Goal: Task Accomplishment & Management: Manage account settings

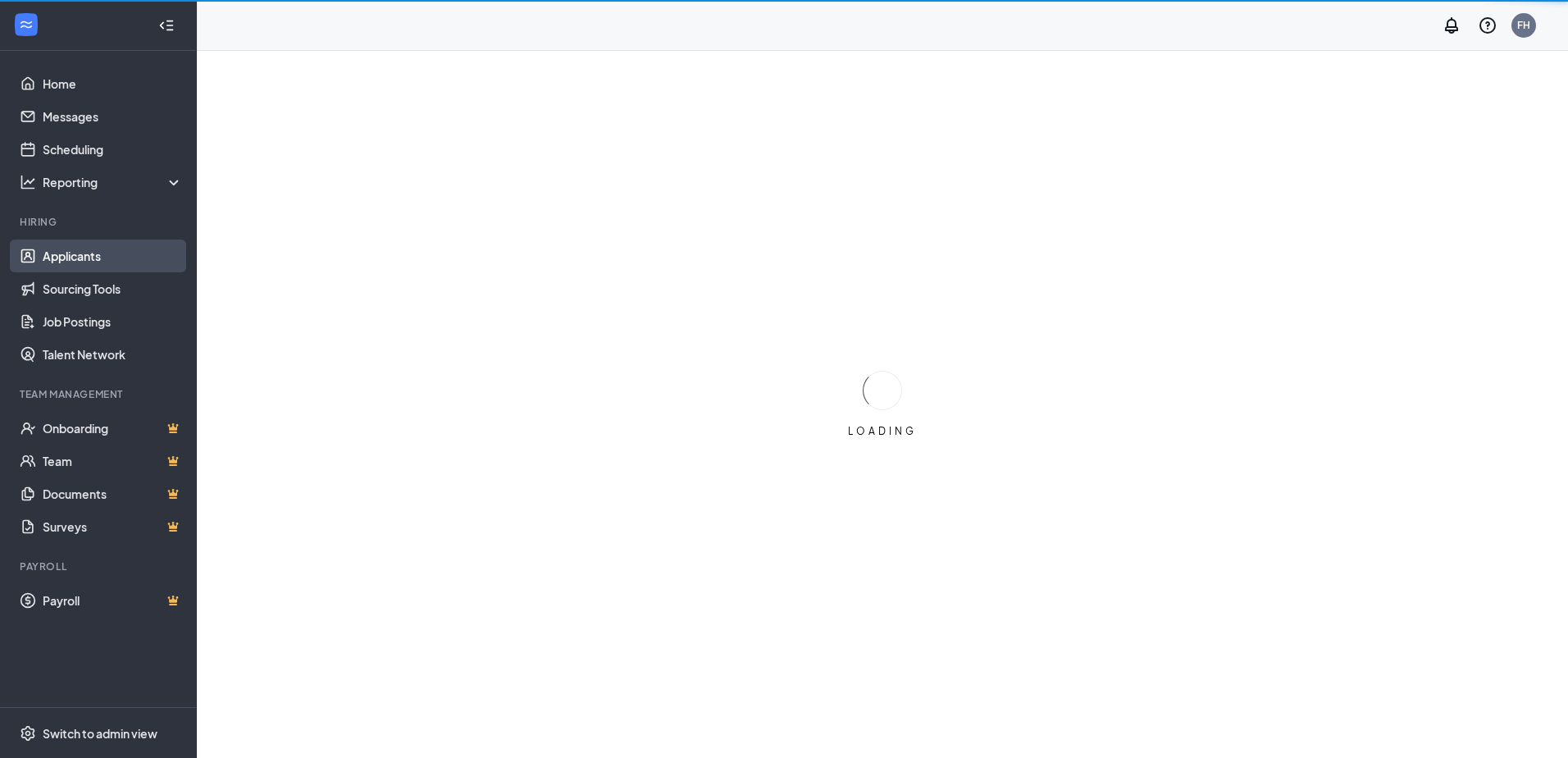
click at [51, 259] on link "Applicants" at bounding box center [112, 255] width 140 height 33
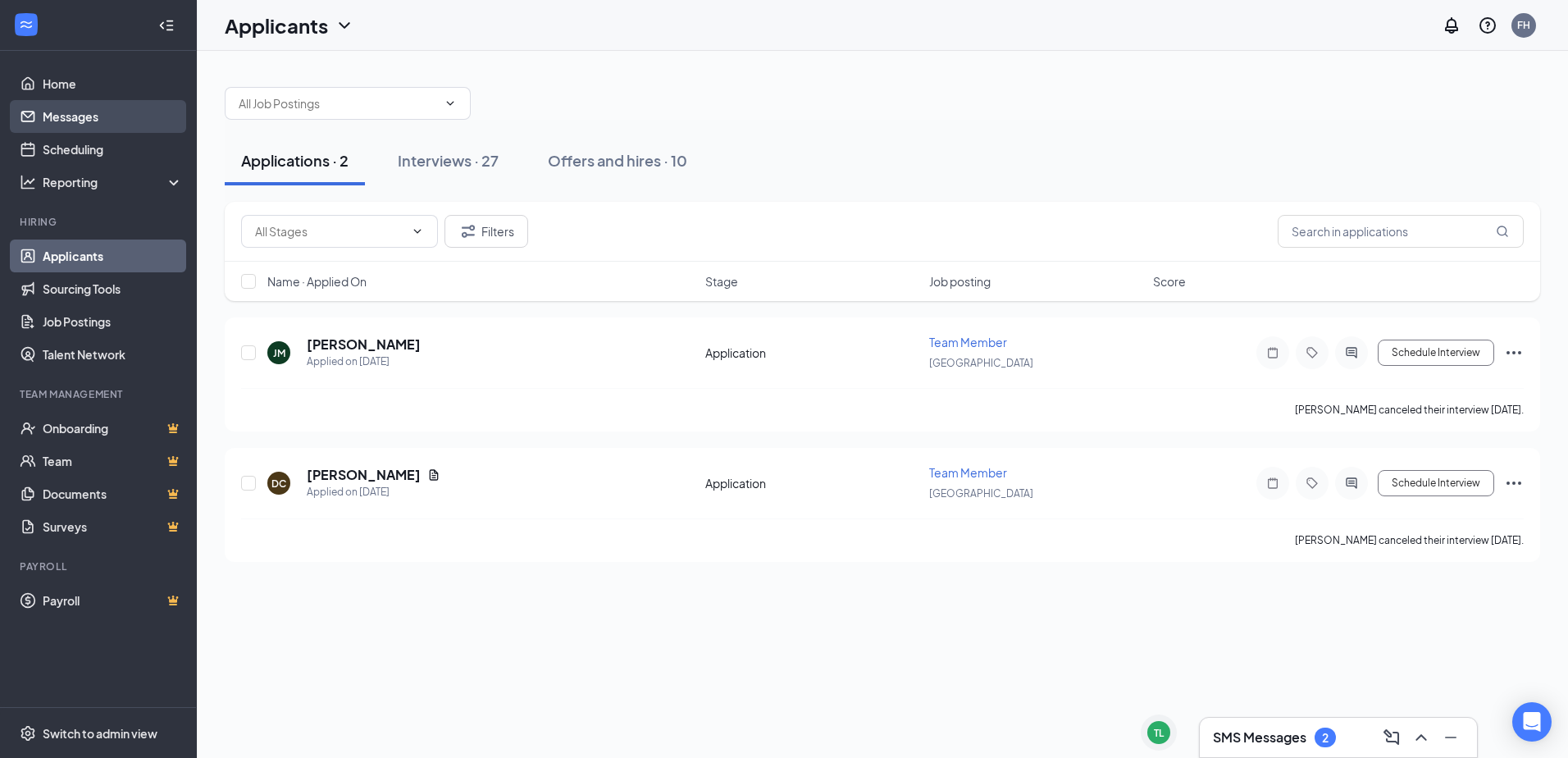
click at [98, 114] on link "Messages" at bounding box center [112, 116] width 140 height 33
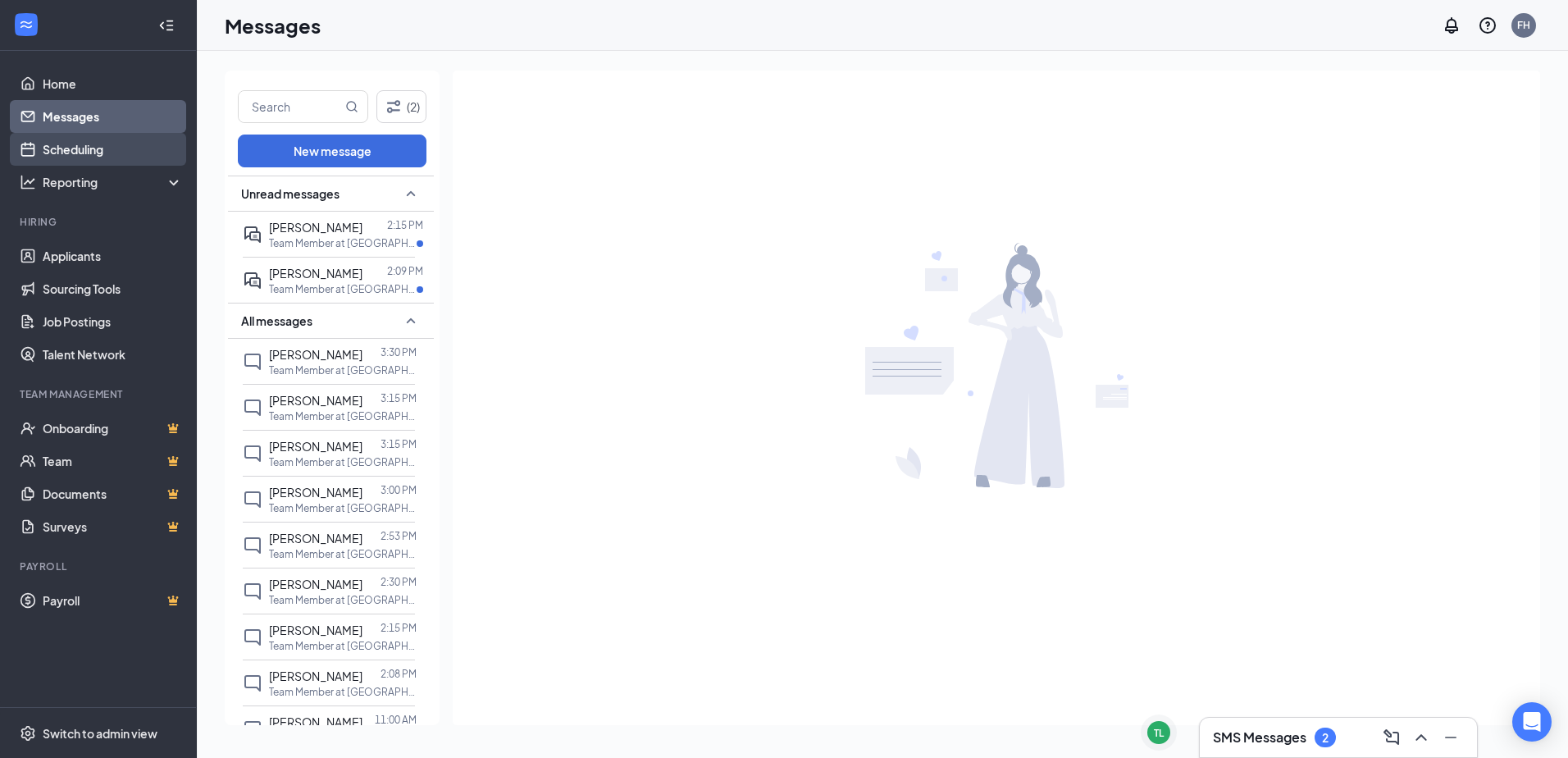
click at [95, 146] on link "Scheduling" at bounding box center [112, 149] width 140 height 33
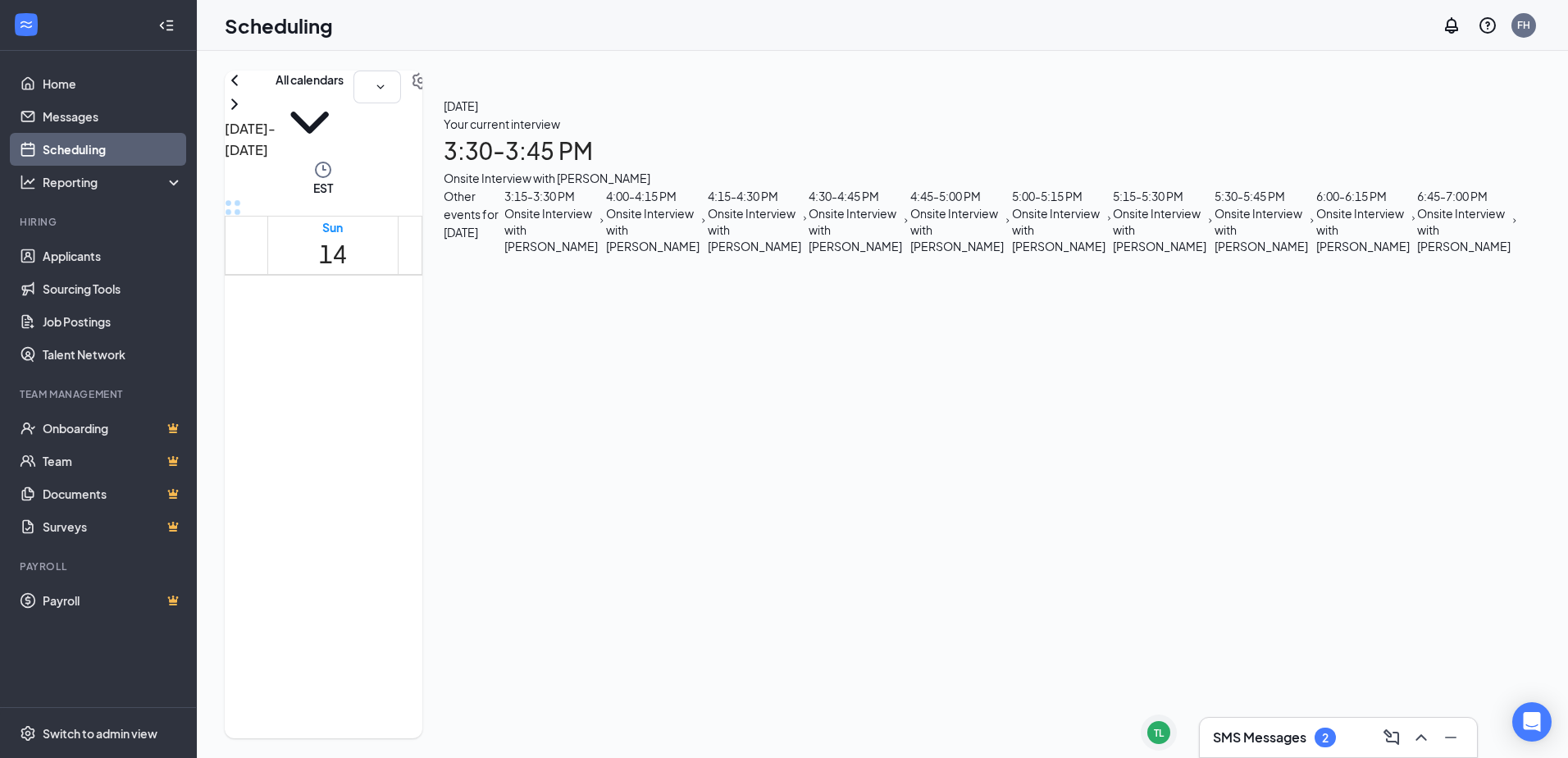
scroll to position [1380, 0]
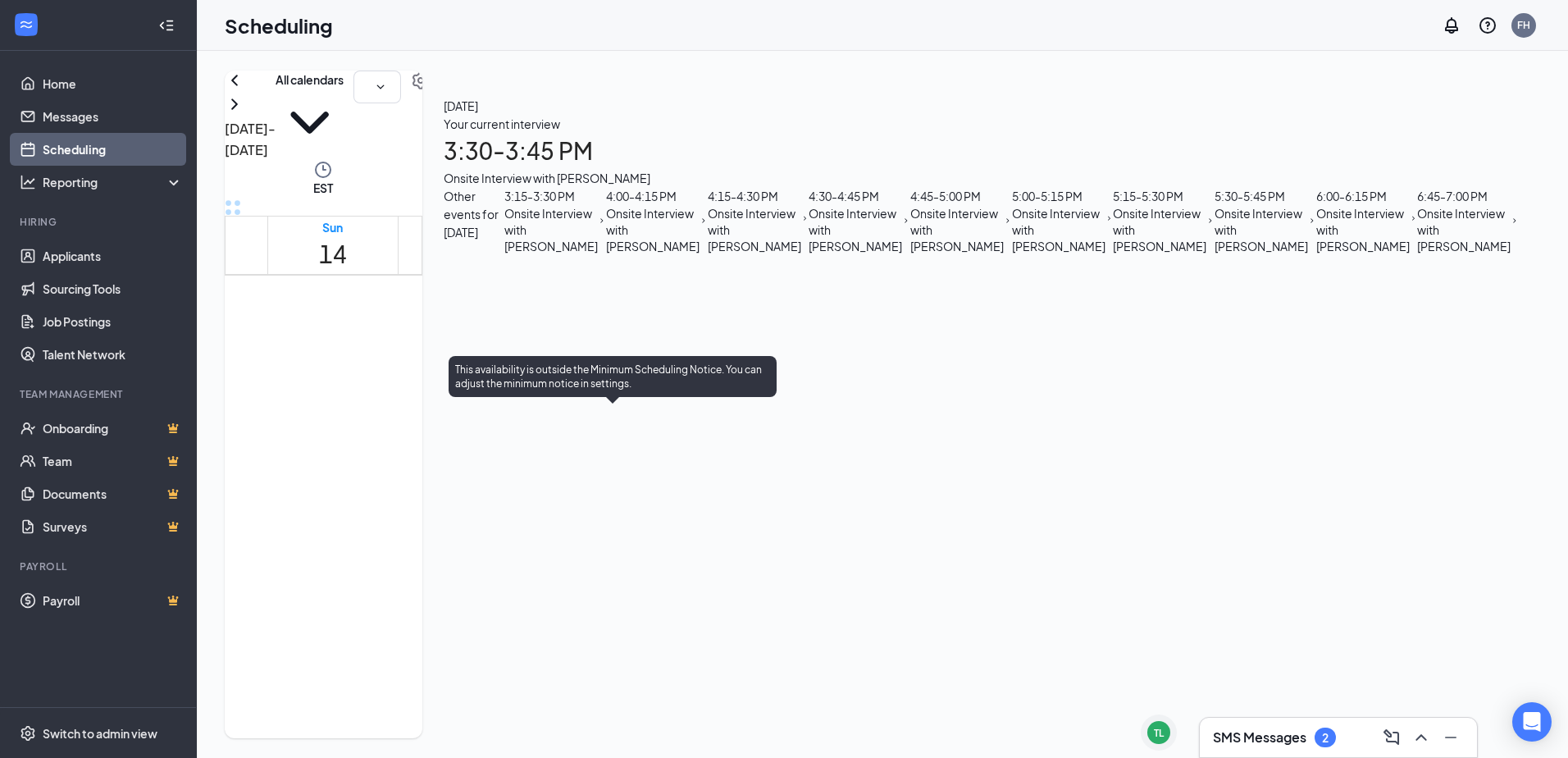
click at [697, 516] on span "4:45-5:00 PM" at bounding box center [710, 491] width 27 height 47
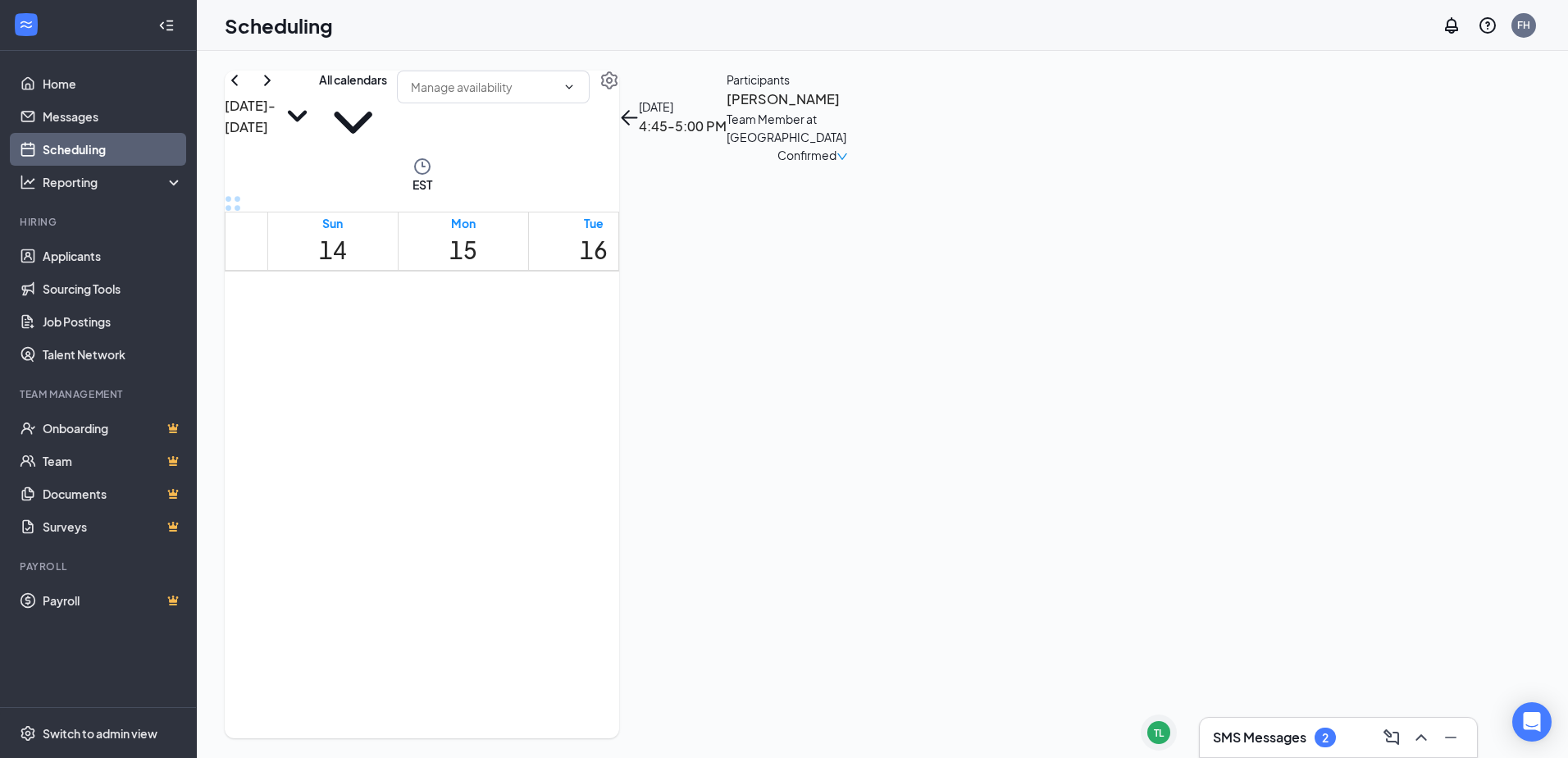
click at [899, 110] on h3 "[PERSON_NAME]" at bounding box center [813, 99] width 172 height 22
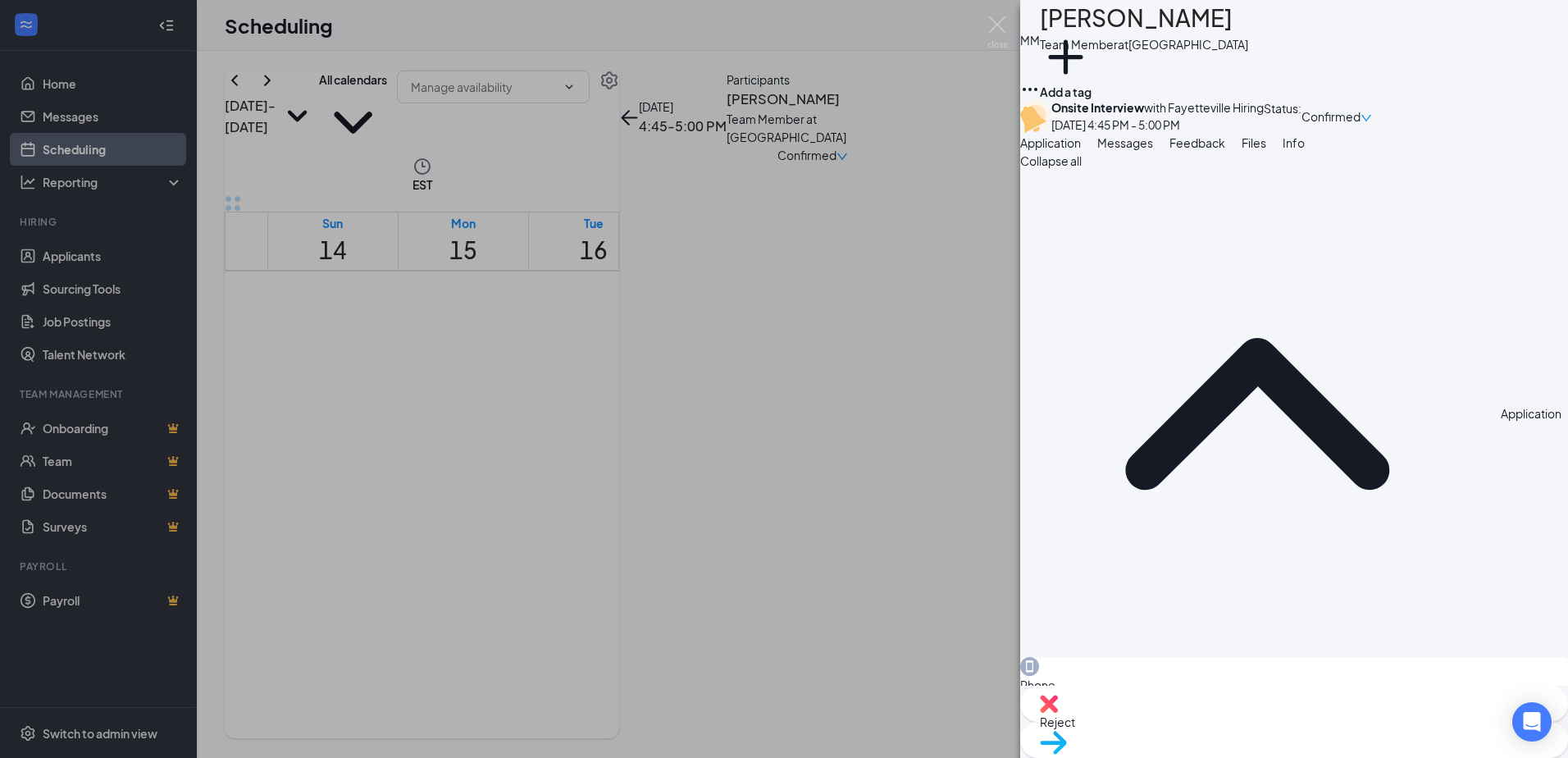
click at [761, 82] on div "[PERSON_NAME] Team Member at [GEOGRAPHIC_DATA] Add a tag Onsite Interview with …" at bounding box center [784, 379] width 1568 height 758
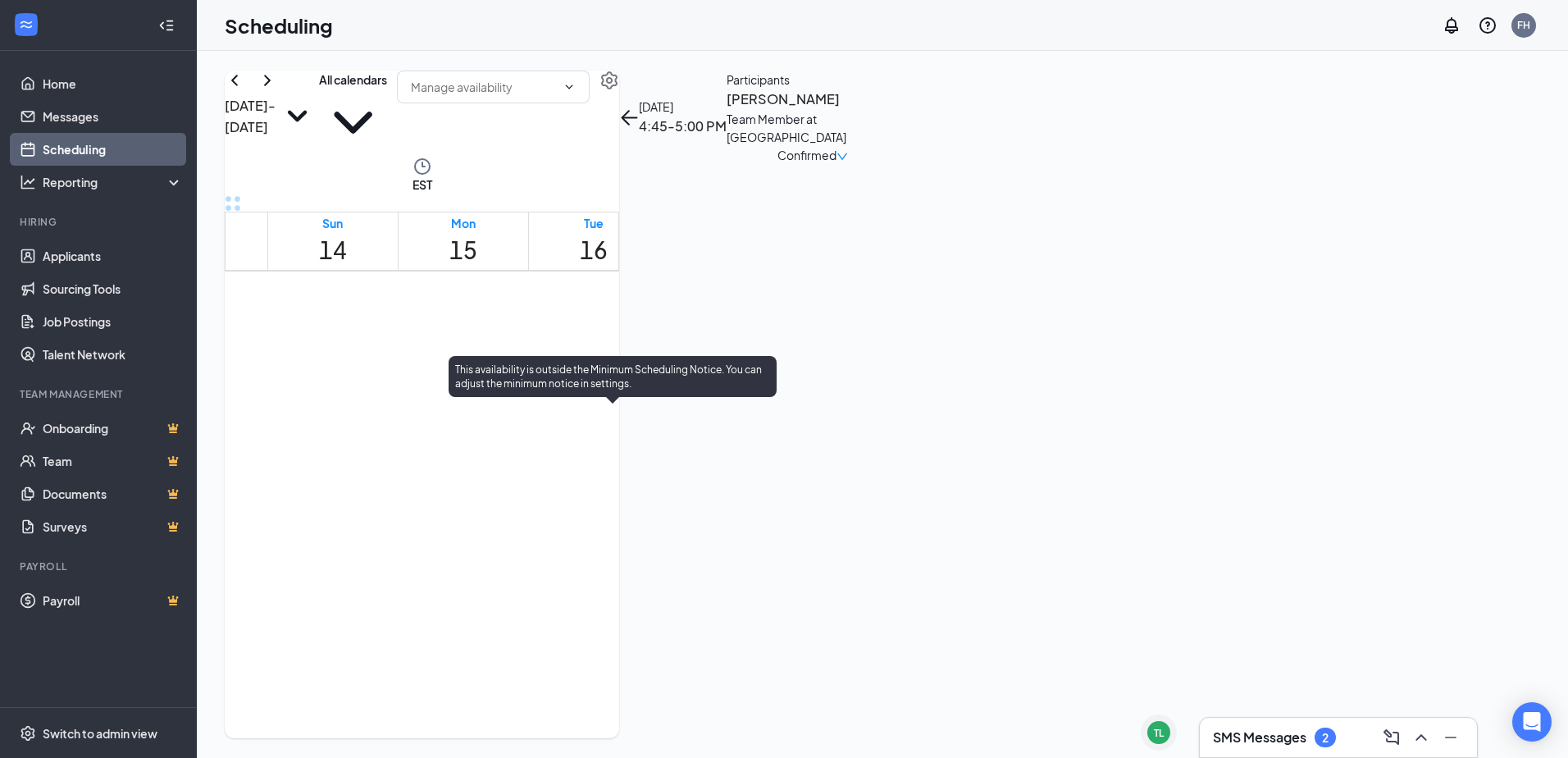
click at [585, 464] on span "3:15-3:30 PM" at bounding box center [570, 488] width 27 height 47
click at [609, 473] on span "3:30-3:45 PM" at bounding box center [598, 488] width 27 height 47
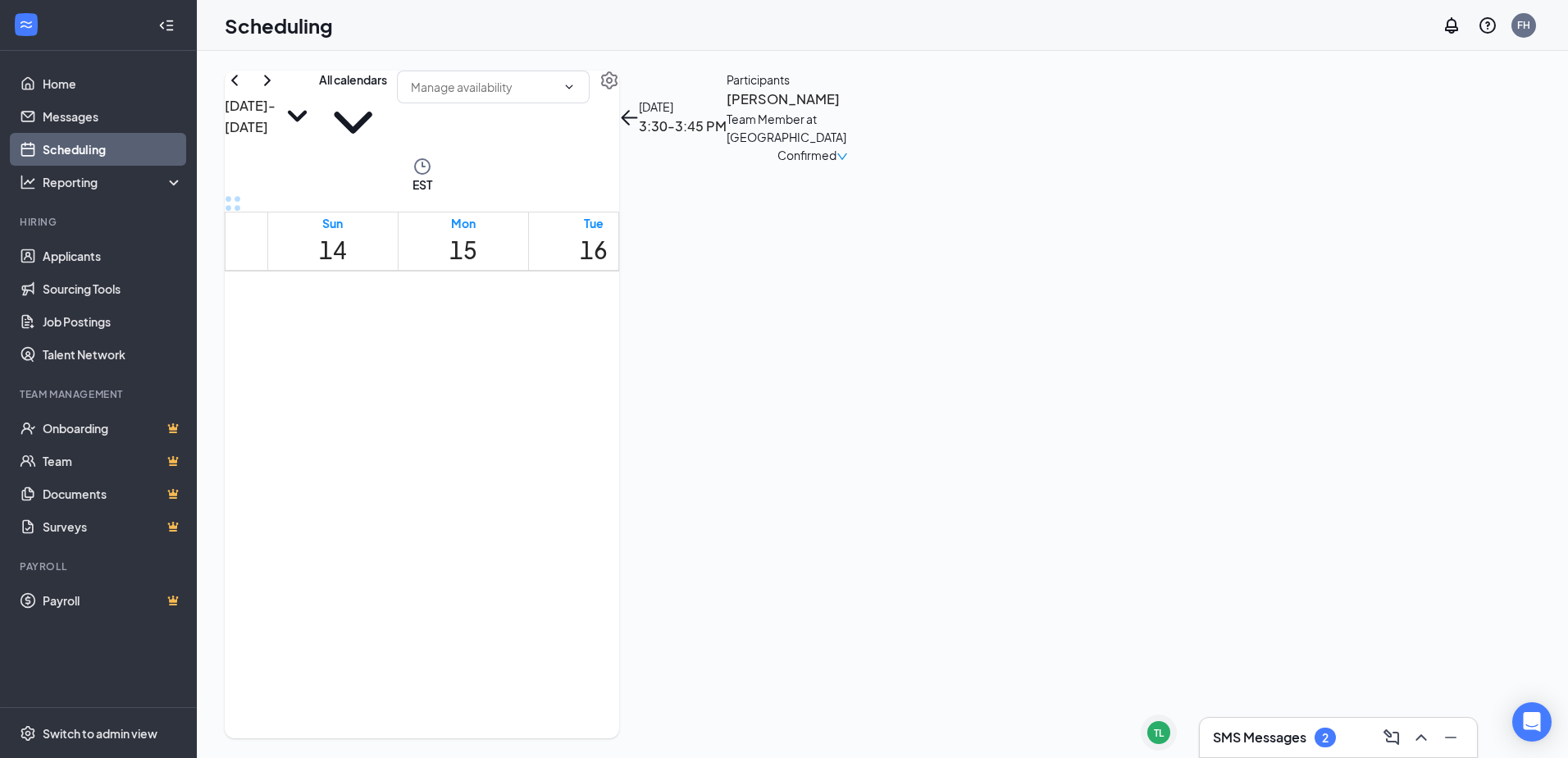
click at [899, 110] on h3 "[PERSON_NAME]" at bounding box center [813, 99] width 172 height 22
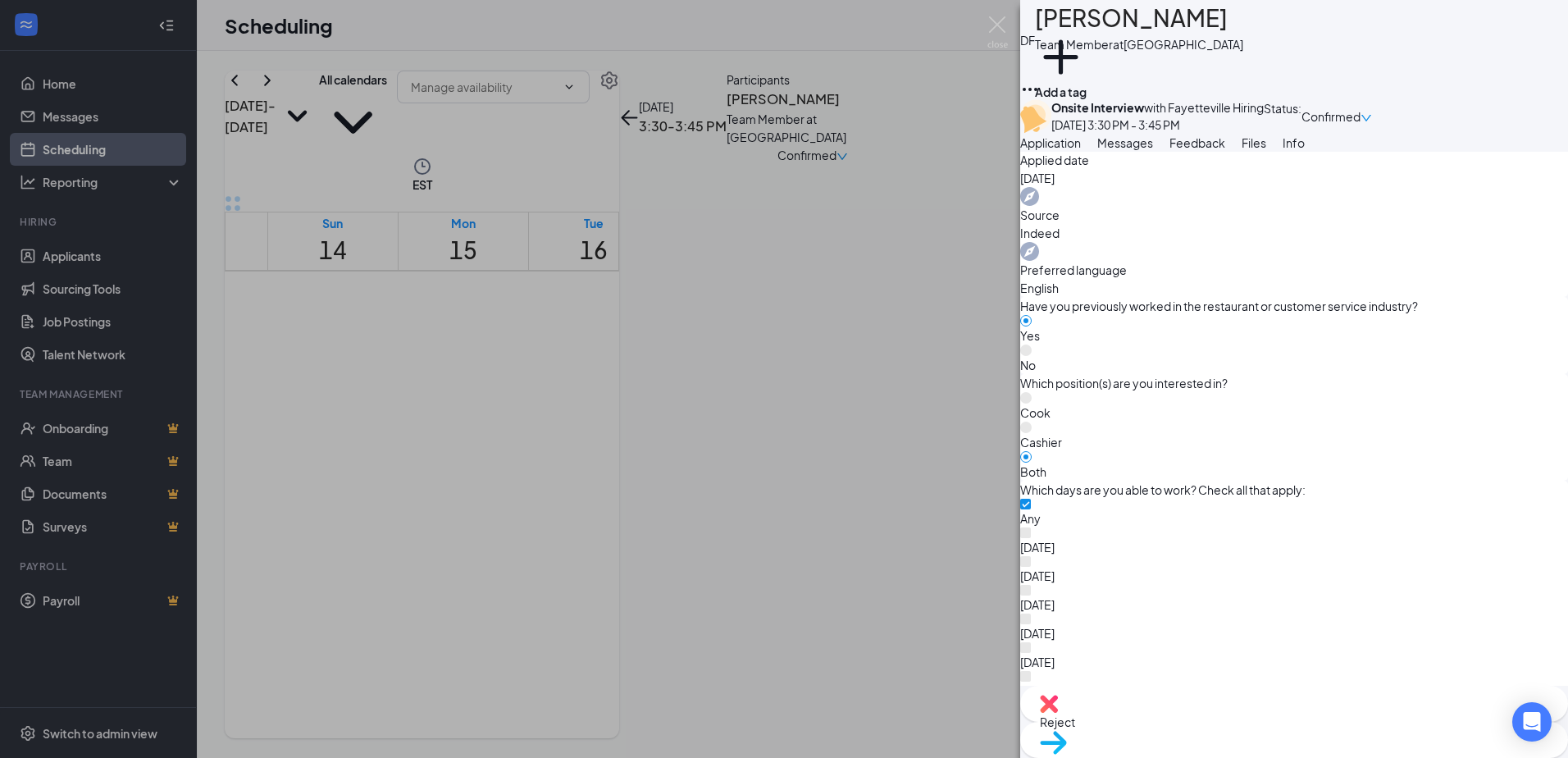
scroll to position [656, 0]
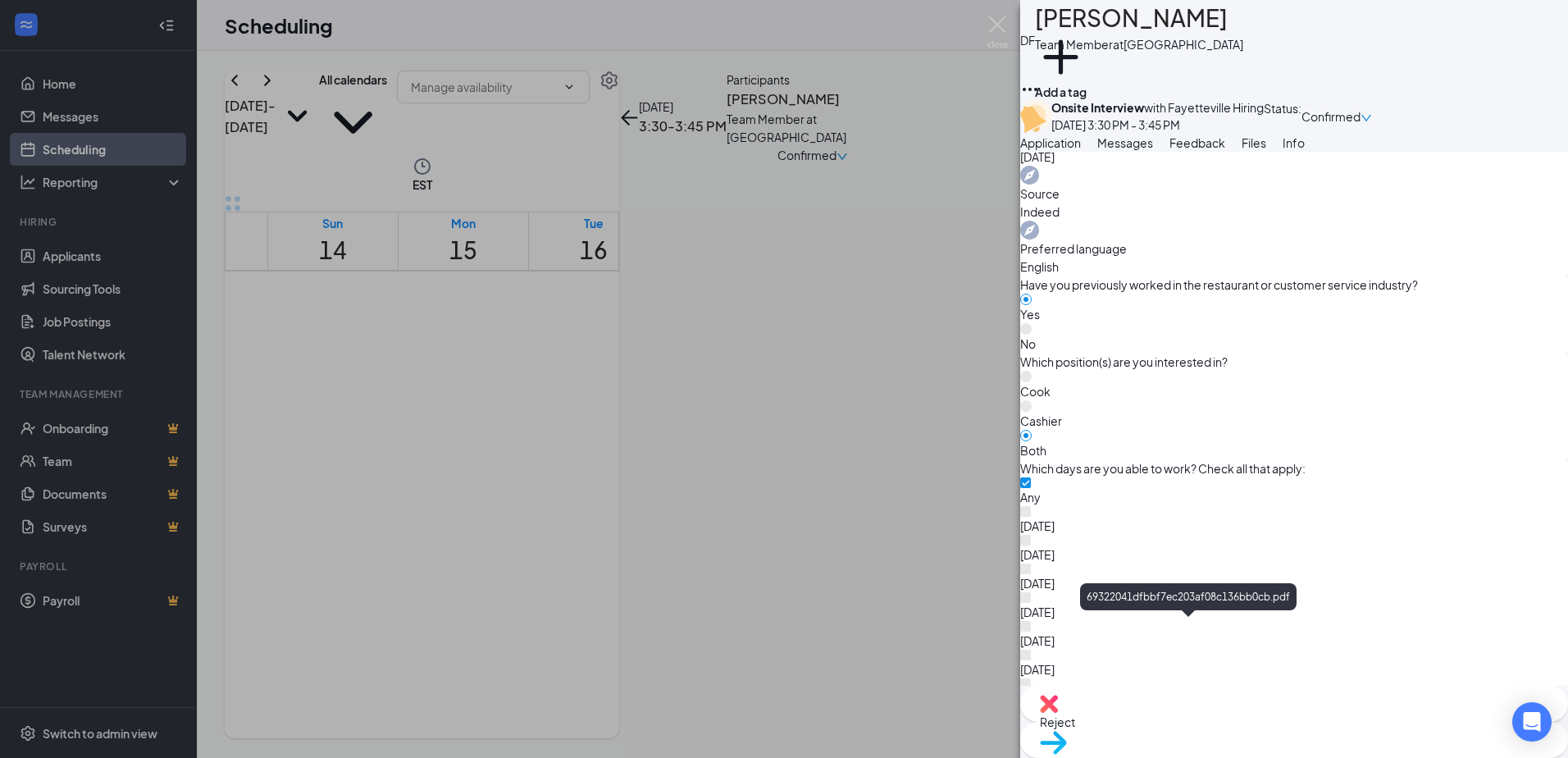
click at [633, 358] on div "DF Damius Florent Team Member at [GEOGRAPHIC_DATA] Add a tag Onsite Interview w…" at bounding box center [784, 379] width 1568 height 758
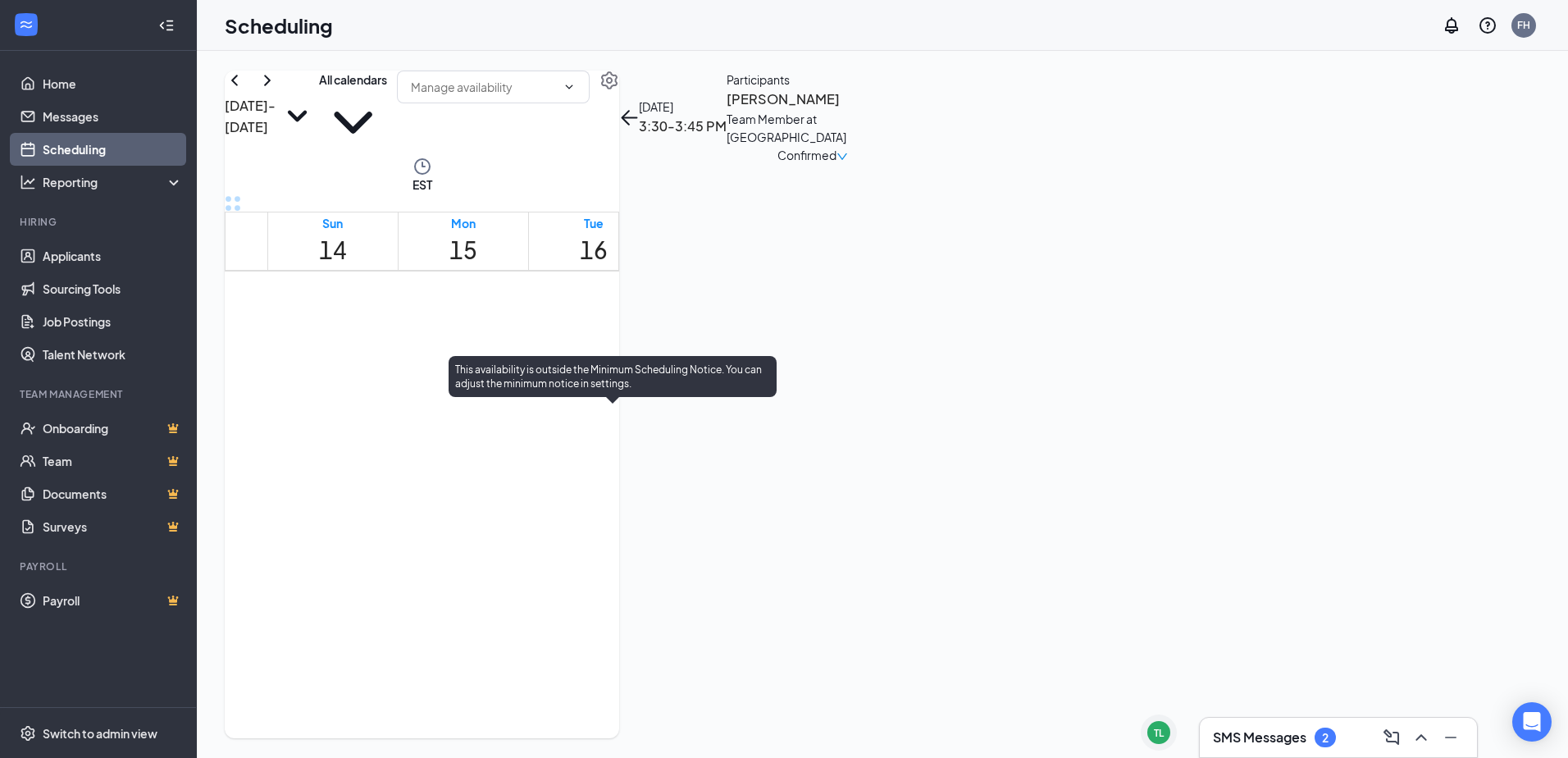
click at [668, 511] on span "4:30-4:45 PM" at bounding box center [681, 488] width 27 height 47
click at [641, 511] on span "4:15-4:30 PM" at bounding box center [654, 488] width 27 height 47
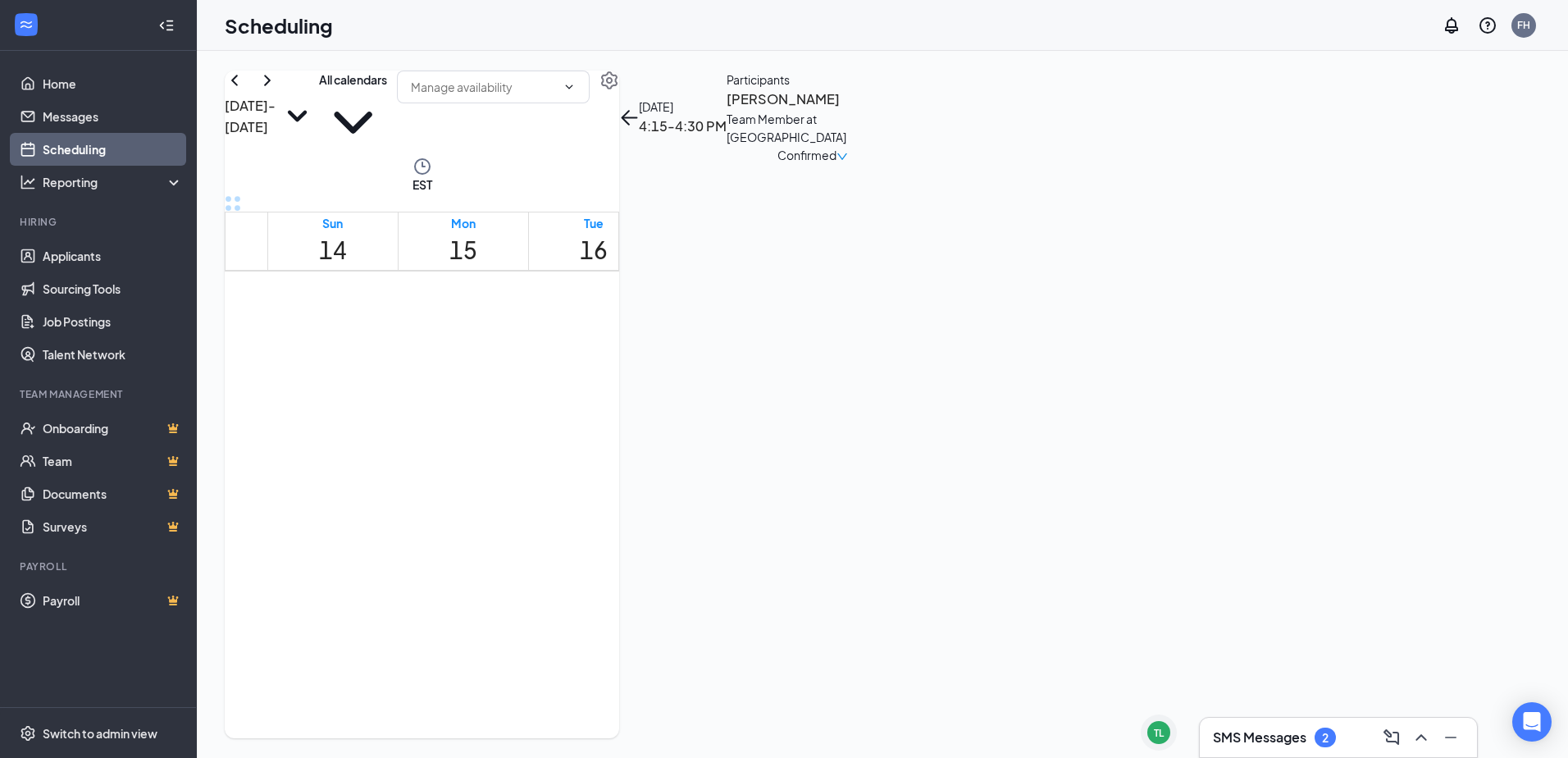
click at [899, 110] on h3 "[PERSON_NAME]" at bounding box center [813, 99] width 172 height 22
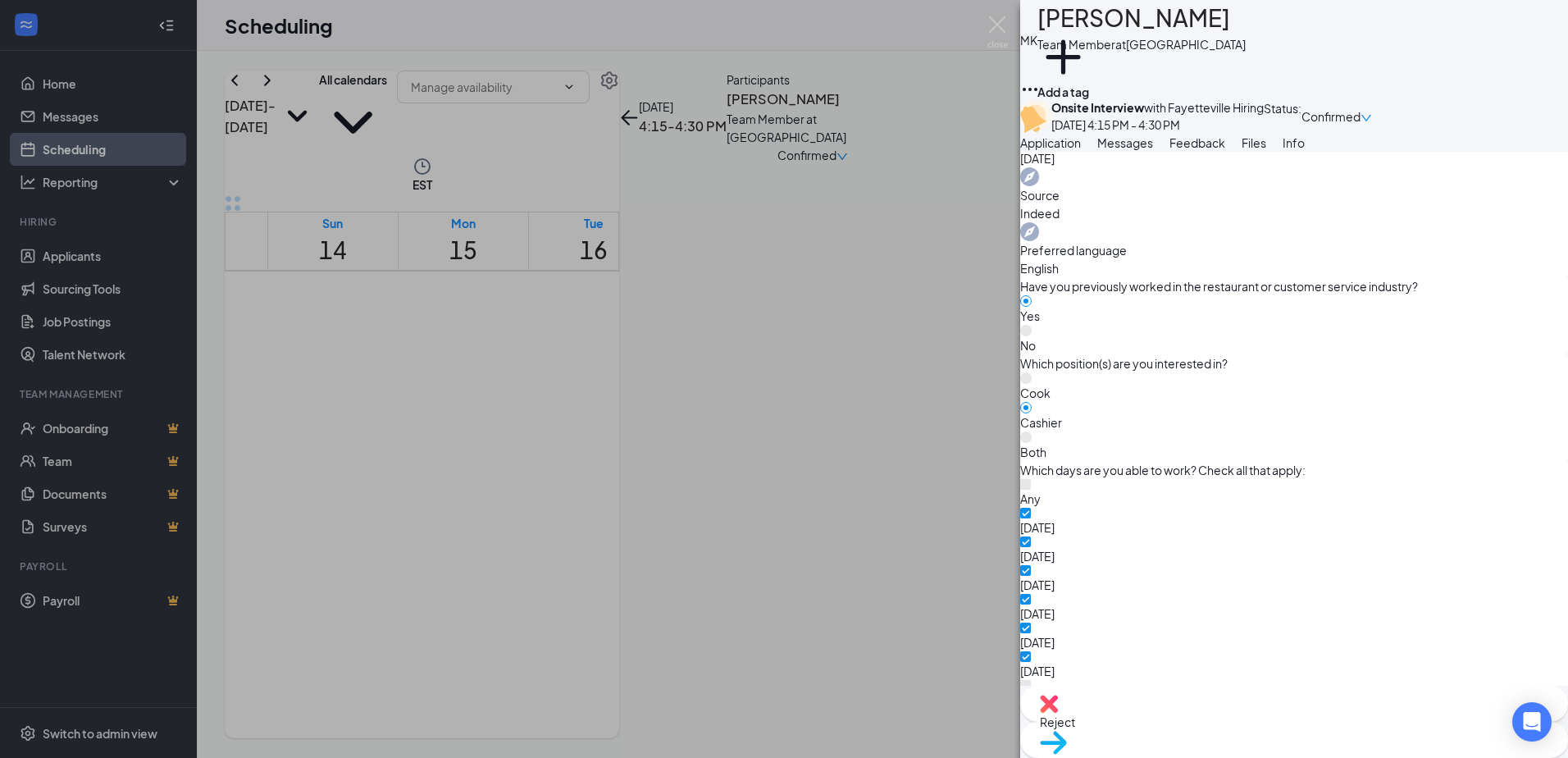
scroll to position [738, 0]
